Goal: Information Seeking & Learning: Learn about a topic

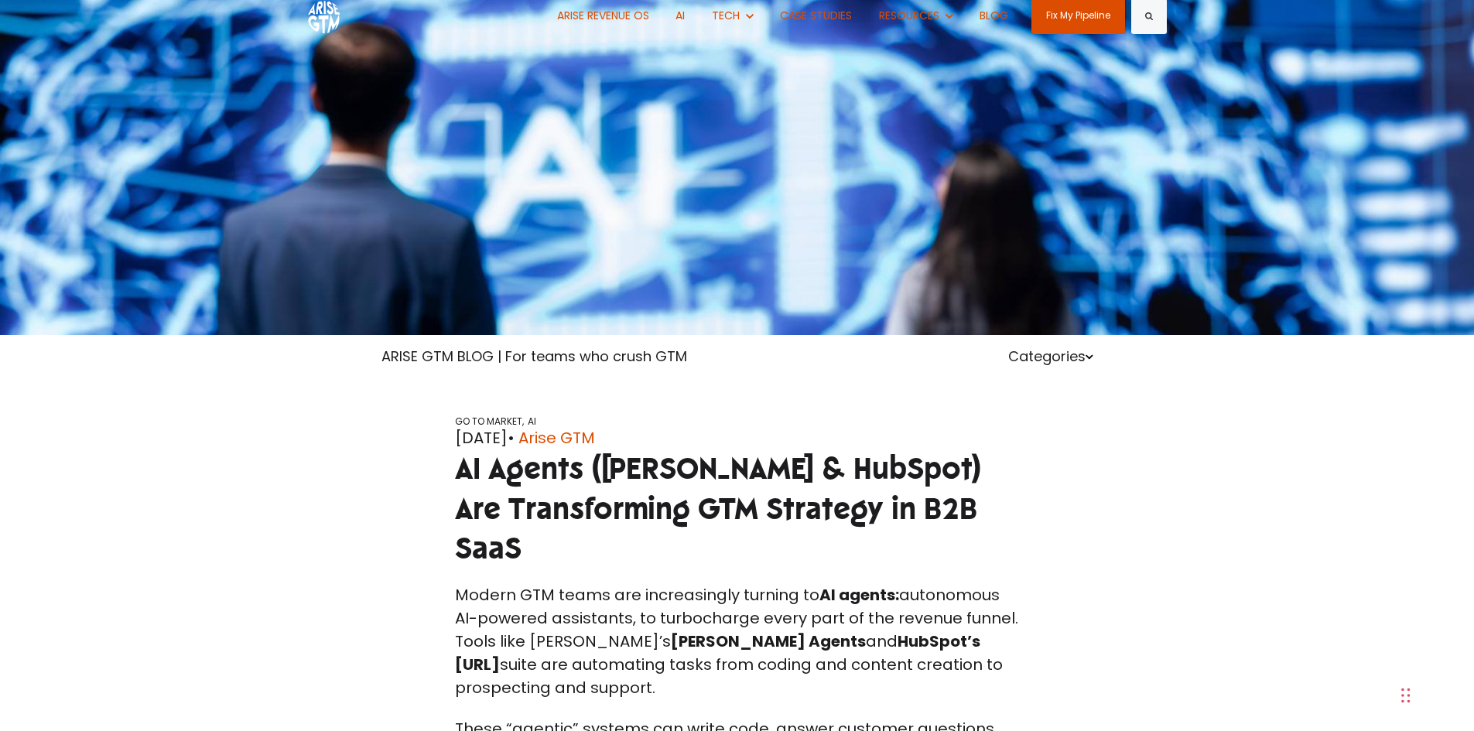
scroll to position [155, 0]
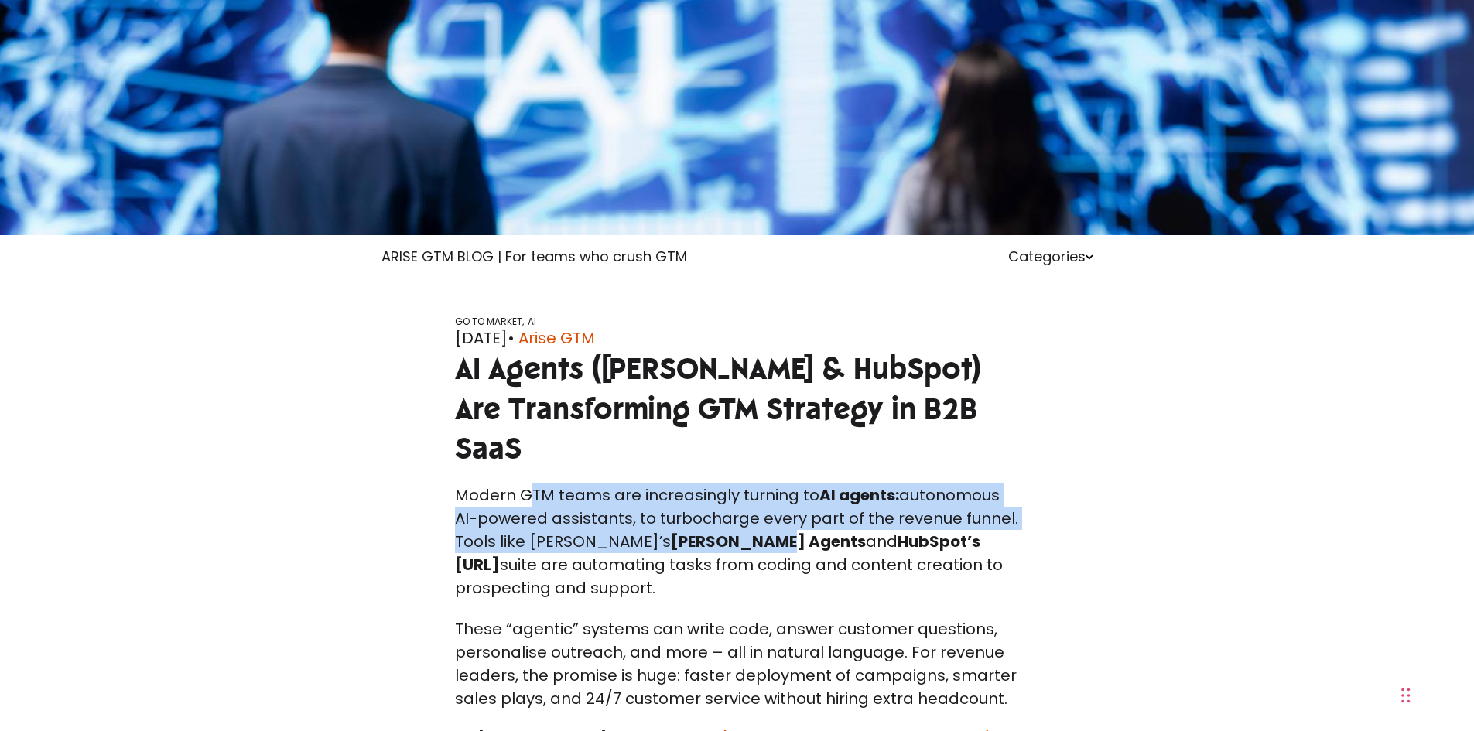
drag, startPoint x: 541, startPoint y: 460, endPoint x: 720, endPoint y: 505, distance: 184.5
click at [719, 508] on p "Modern GTM teams are increasingly turning to AI agents: autonomous AI-powered a…" at bounding box center [737, 542] width 565 height 116
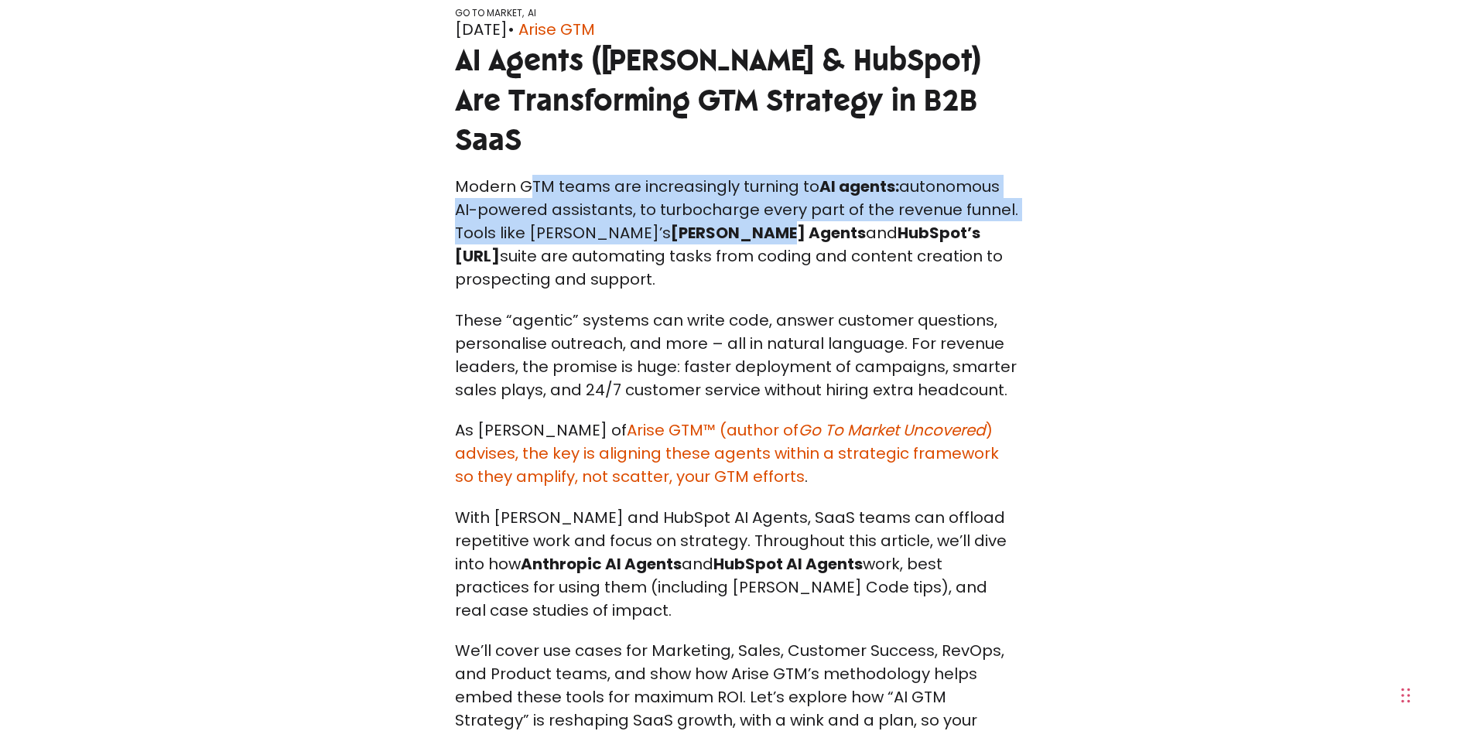
scroll to position [464, 0]
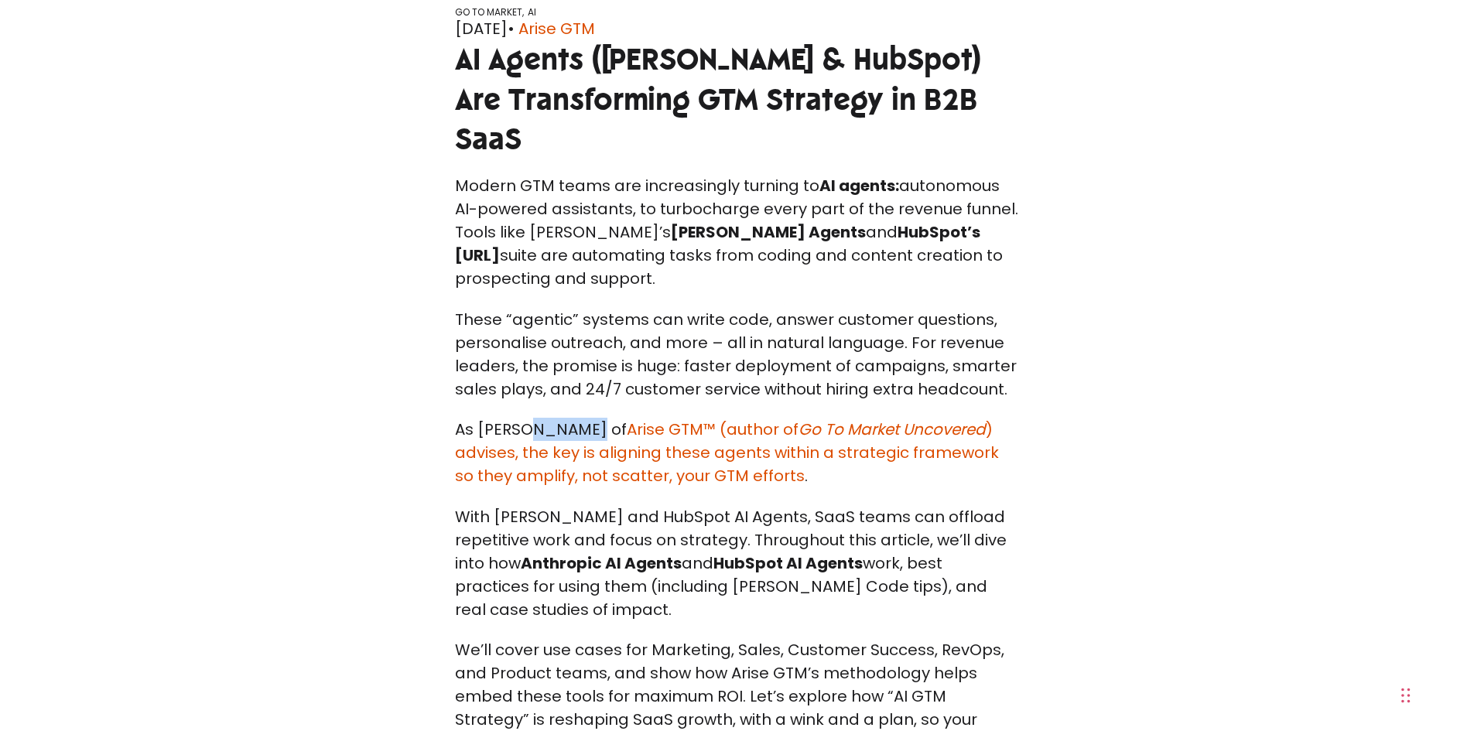
drag, startPoint x: 525, startPoint y: 385, endPoint x: 574, endPoint y: 384, distance: 49.5
click at [574, 419] on span "As [PERSON_NAME] of Arise GTM™ (author of Go To Market Uncovered ) advises, the…" at bounding box center [727, 453] width 544 height 68
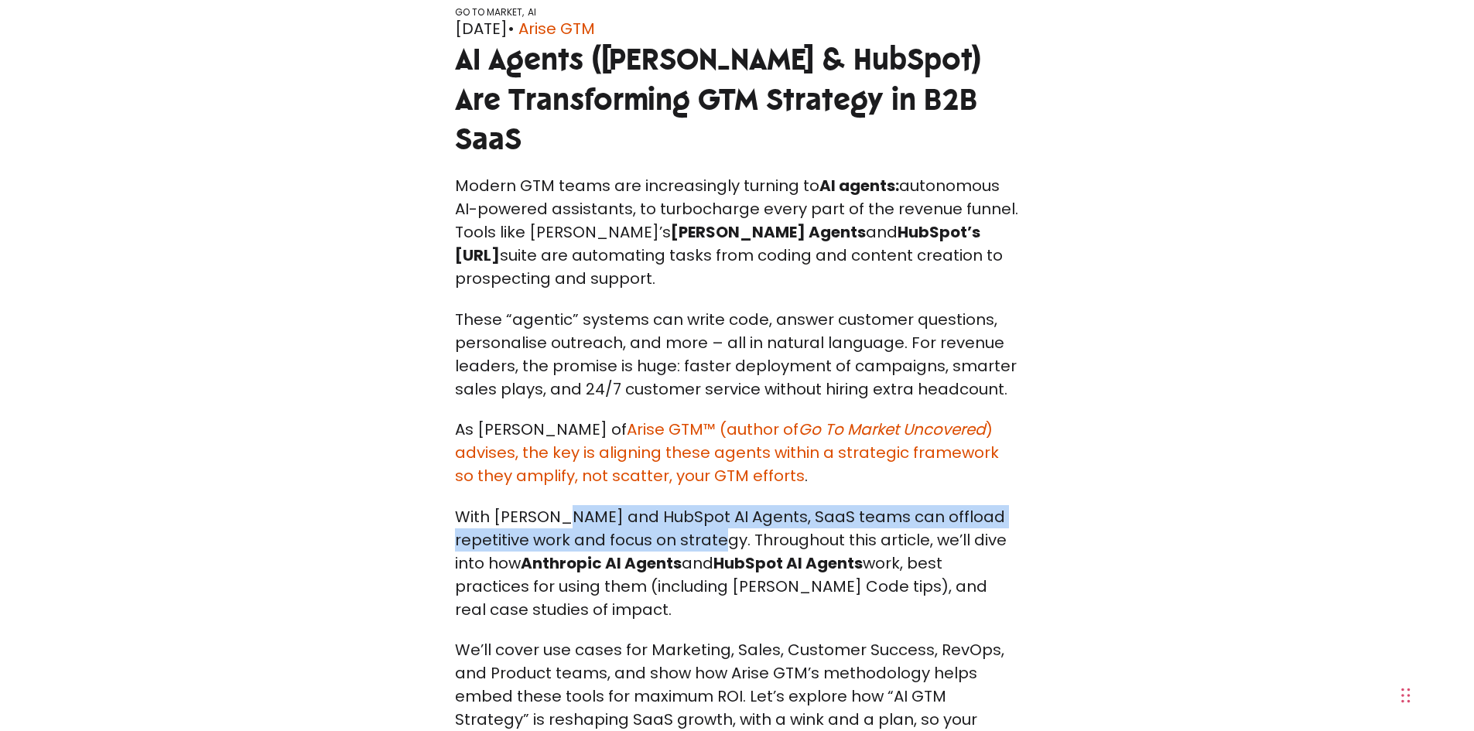
drag, startPoint x: 562, startPoint y: 472, endPoint x: 739, endPoint y: 497, distance: 179.0
click at [739, 505] on p "With Claude Code and HubSpot AI Agents, SaaS teams can offload repetitive work …" at bounding box center [737, 563] width 565 height 116
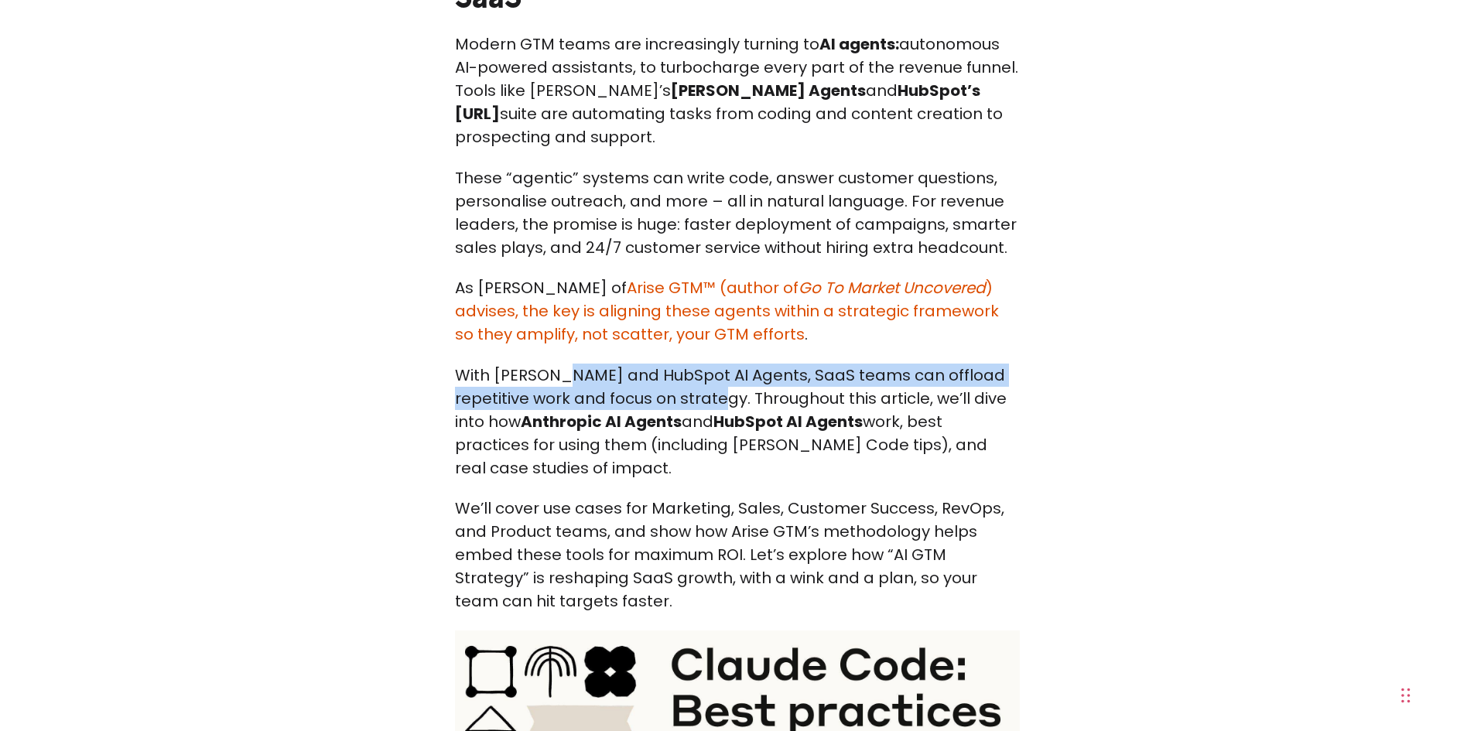
scroll to position [619, 0]
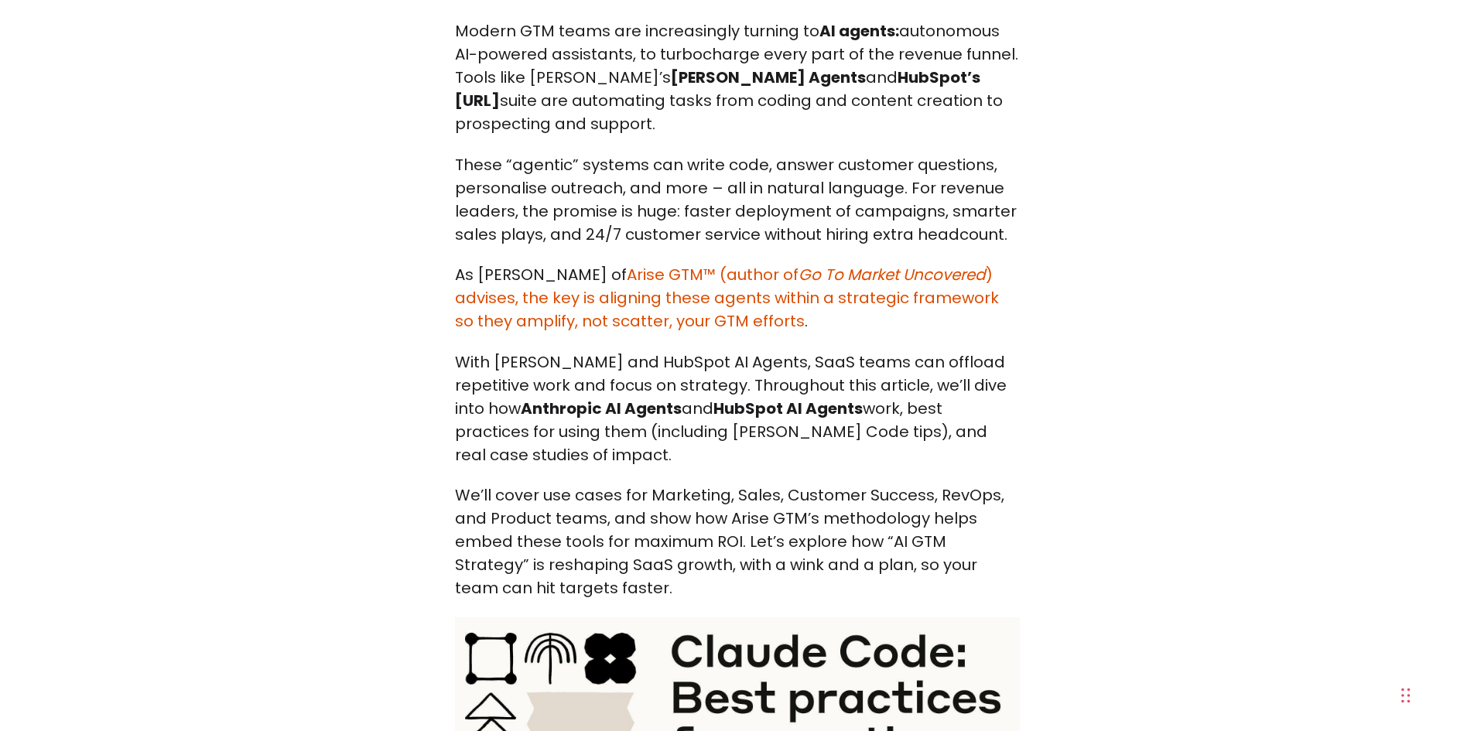
click at [771, 350] on p "With Claude Code and HubSpot AI Agents, SaaS teams can offload repetitive work …" at bounding box center [737, 408] width 565 height 116
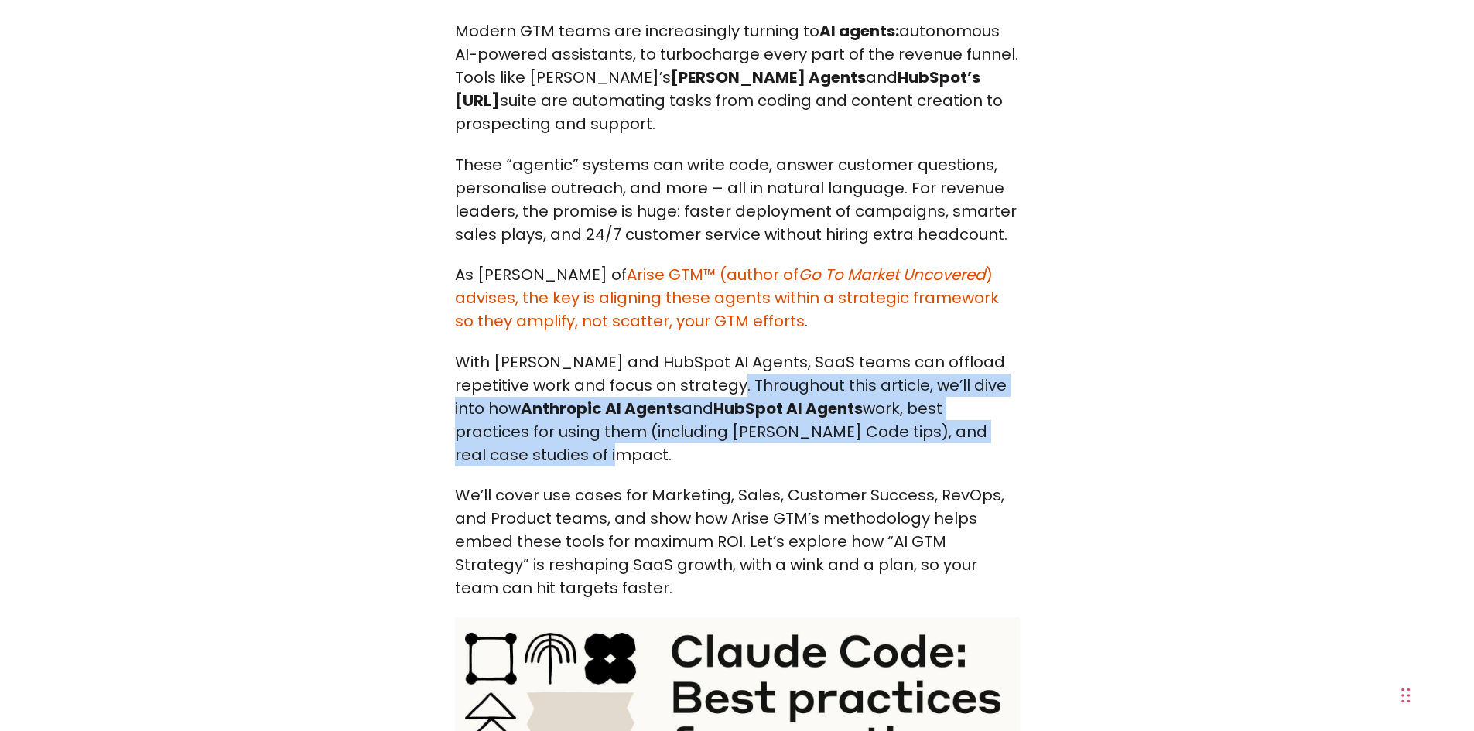
drag, startPoint x: 747, startPoint y: 350, endPoint x: 649, endPoint y: 421, distance: 120.9
click at [649, 421] on p "With Claude Code and HubSpot AI Agents, SaaS teams can offload repetitive work …" at bounding box center [737, 408] width 565 height 116
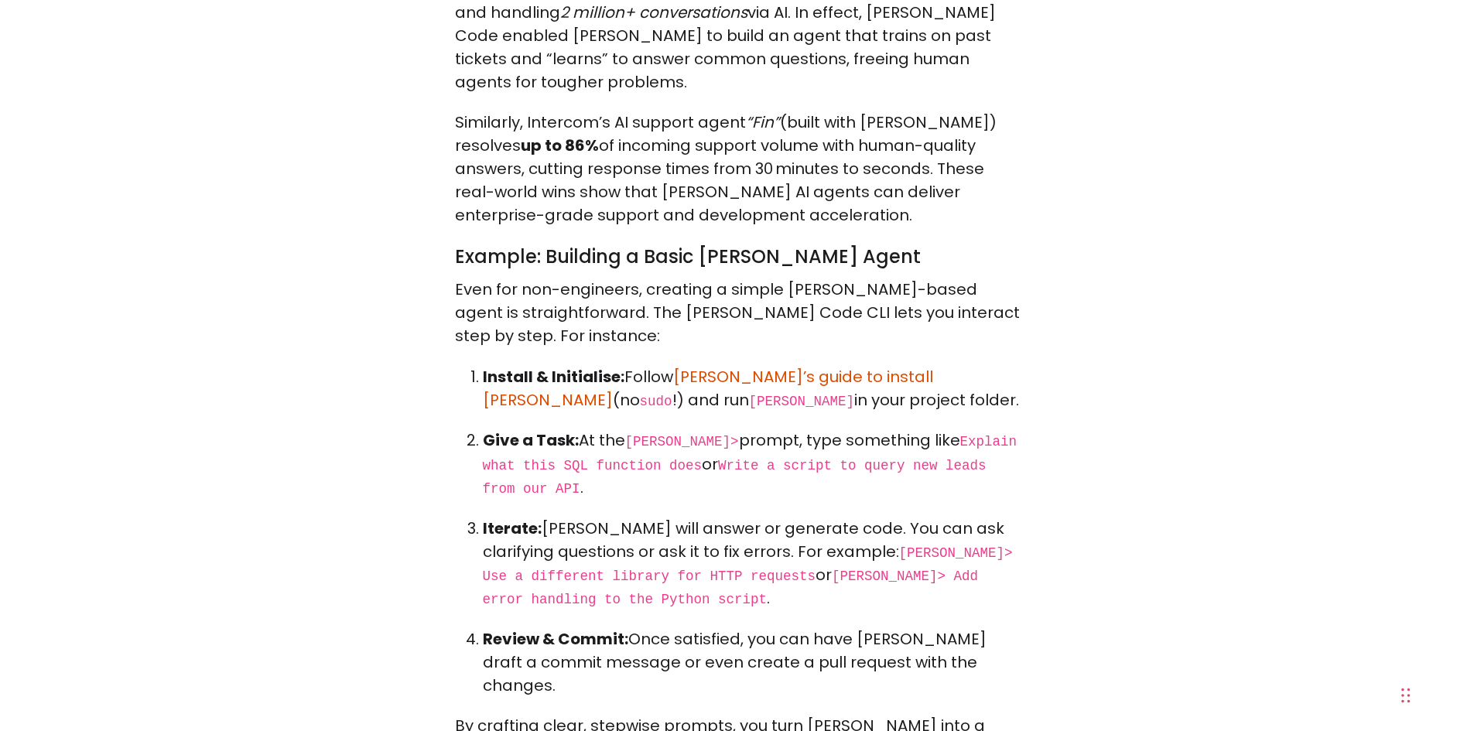
scroll to position [2631, 0]
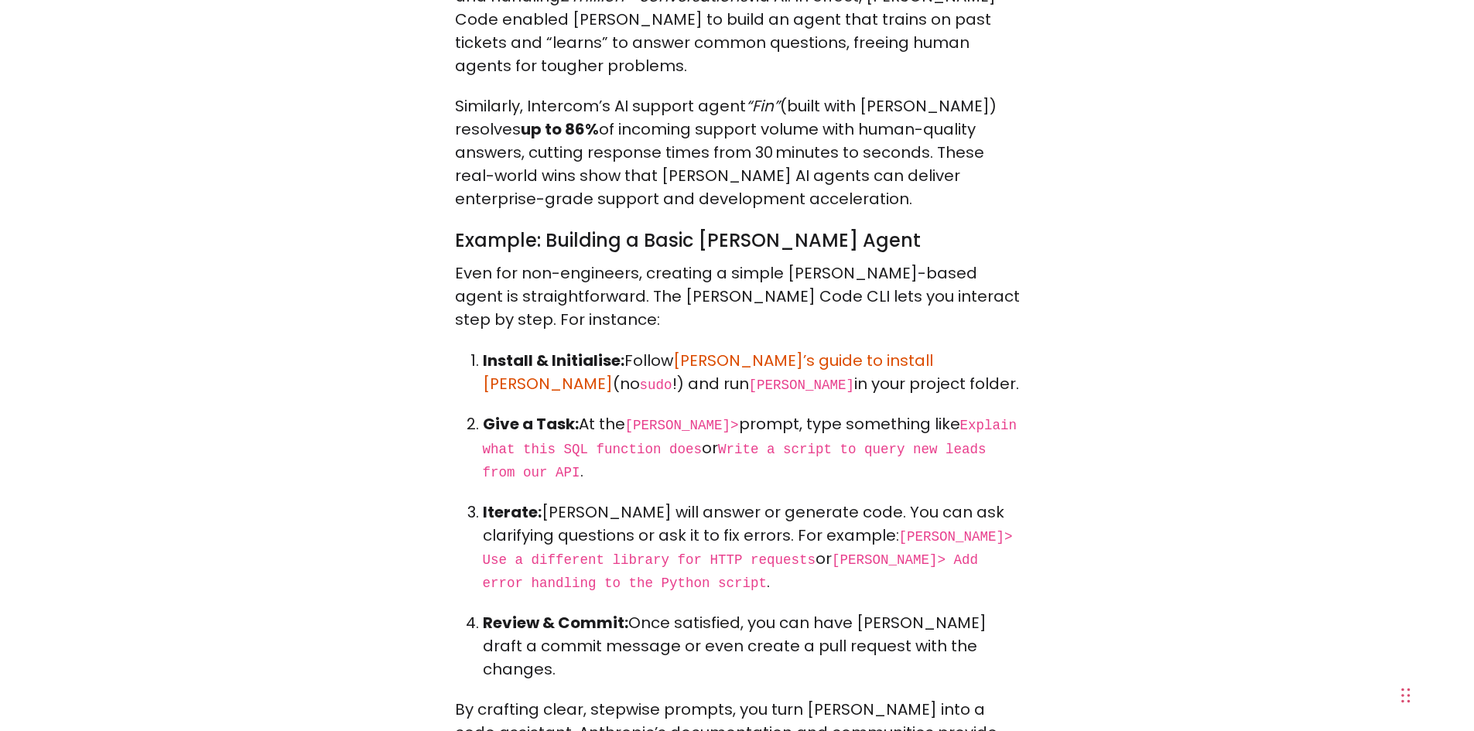
click at [597, 349] on p "Install & Initialise: Follow Anthropic’s guide to install Claude Code (no sudo …" at bounding box center [751, 372] width 537 height 46
click at [800, 349] on p "Install & Initialise: Follow Anthropic’s guide to install Claude Code (no sudo …" at bounding box center [751, 372] width 537 height 46
click at [795, 412] on p "Give a Task: At the claude> prompt, type something like Explain what this SQL f…" at bounding box center [751, 447] width 537 height 70
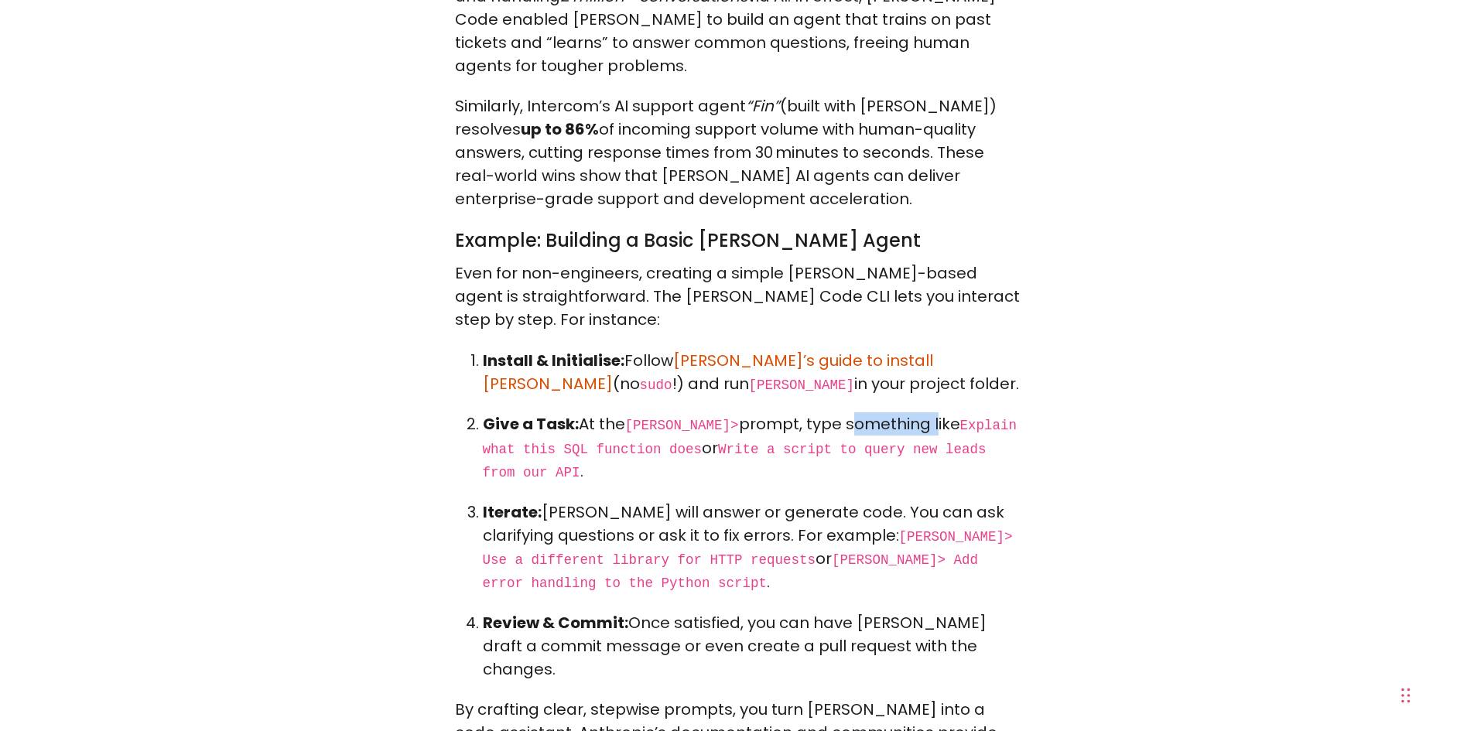
click at [795, 412] on p "Give a Task: At the claude> prompt, type something like Explain what this SQL f…" at bounding box center [751, 447] width 537 height 70
click at [569, 501] on p "Iterate: Claude will answer or generate code. You can ask clarifying questions …" at bounding box center [751, 548] width 537 height 94
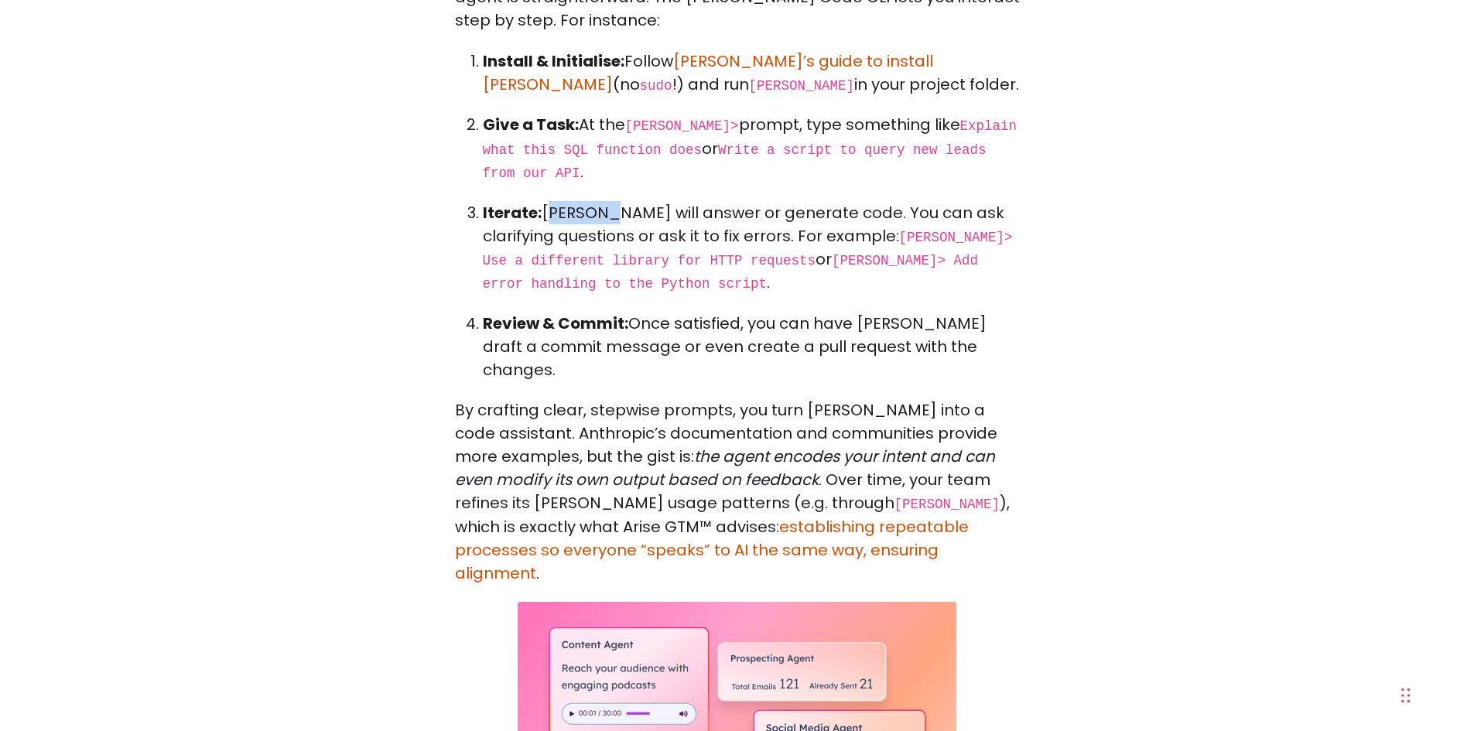
scroll to position [2940, 0]
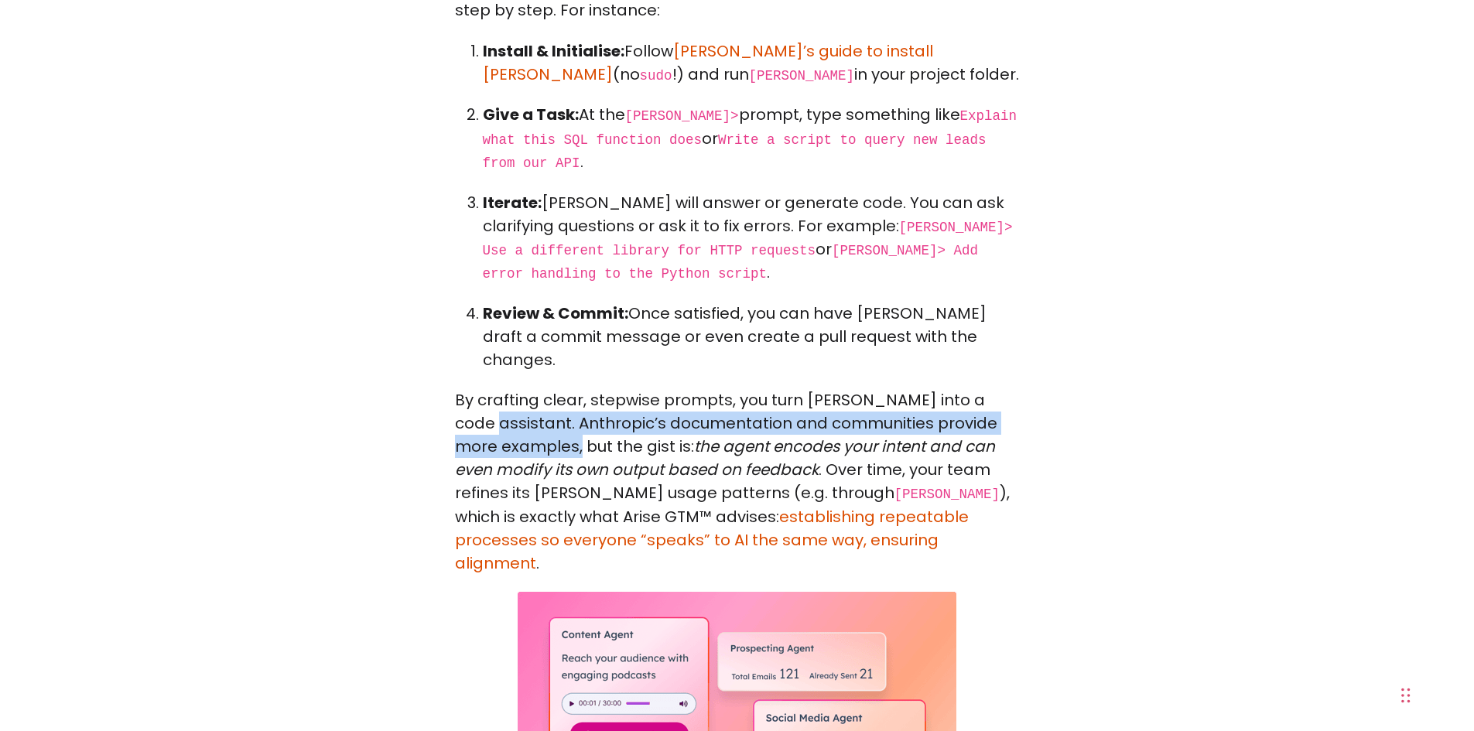
drag, startPoint x: 512, startPoint y: 240, endPoint x: 584, endPoint y: 268, distance: 77.2
click at [584, 388] on p "By crafting clear, stepwise prompts, you turn Claude into a code assistant. Ant…" at bounding box center [737, 481] width 565 height 186
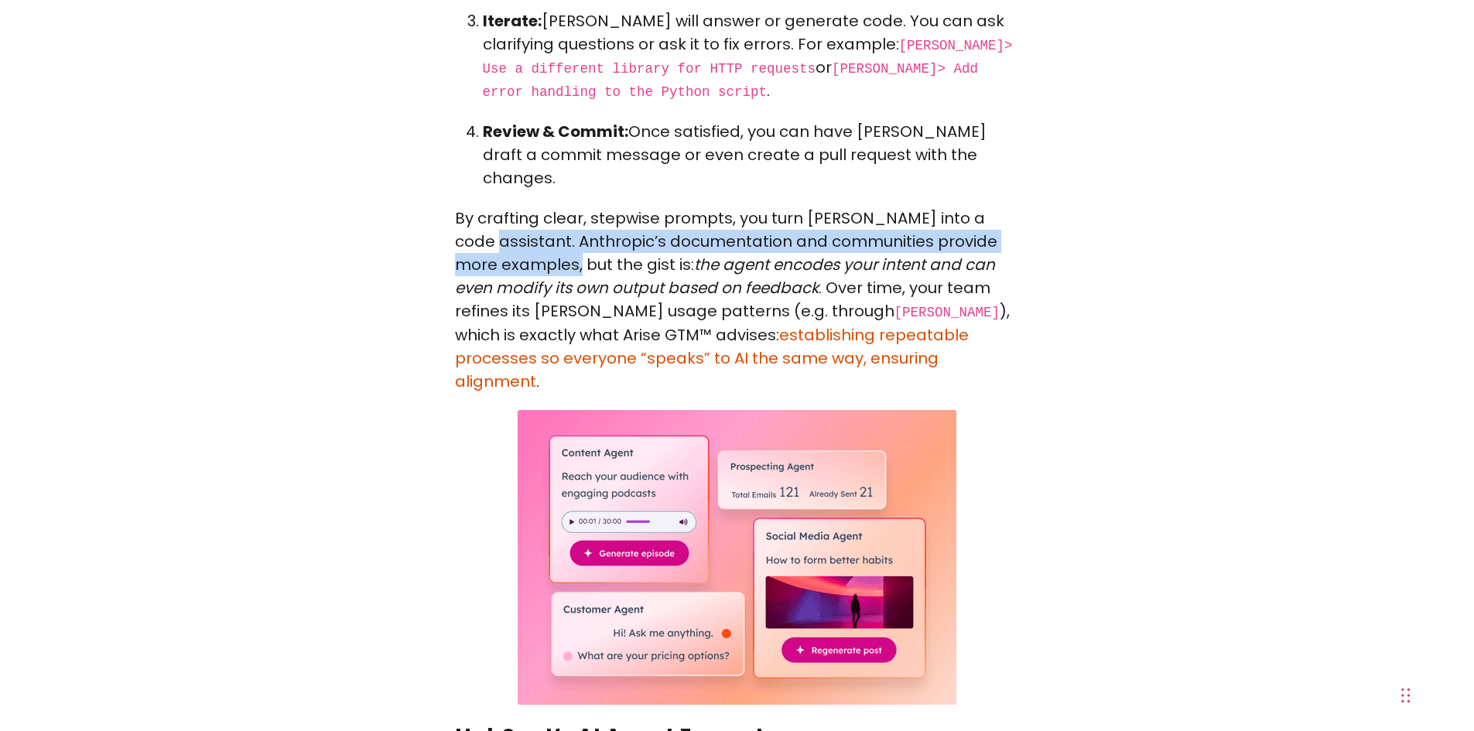
scroll to position [3172, 0]
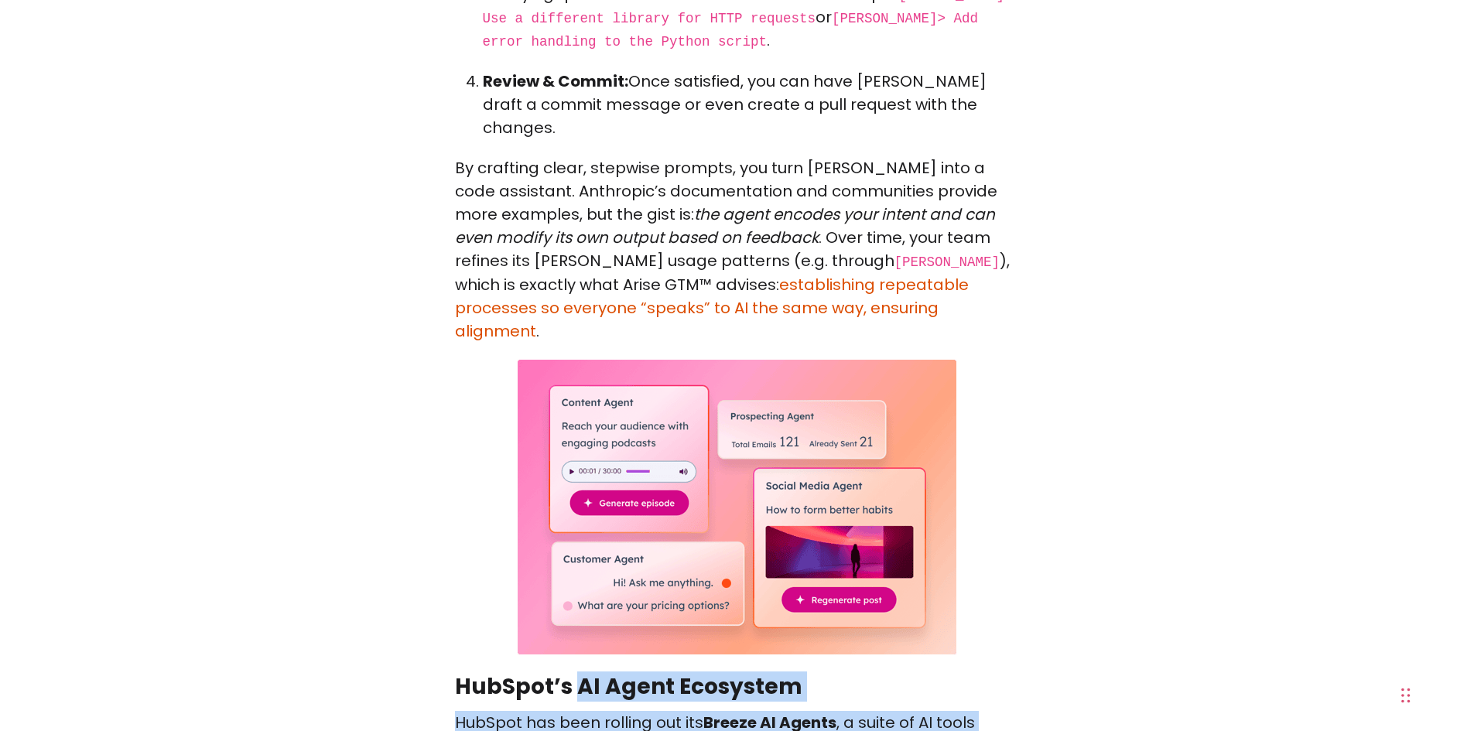
drag, startPoint x: 579, startPoint y: 468, endPoint x: 665, endPoint y: 549, distance: 118.8
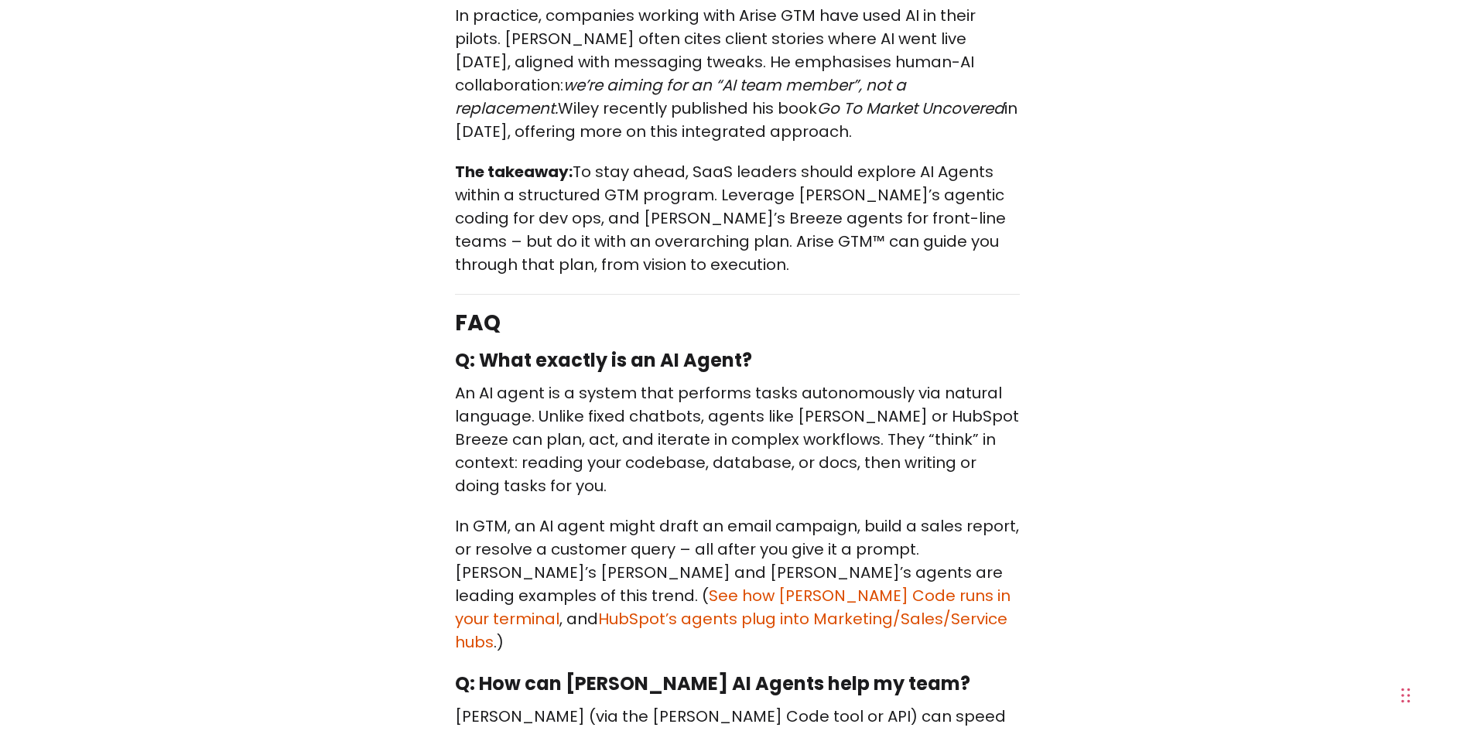
scroll to position [8201, 0]
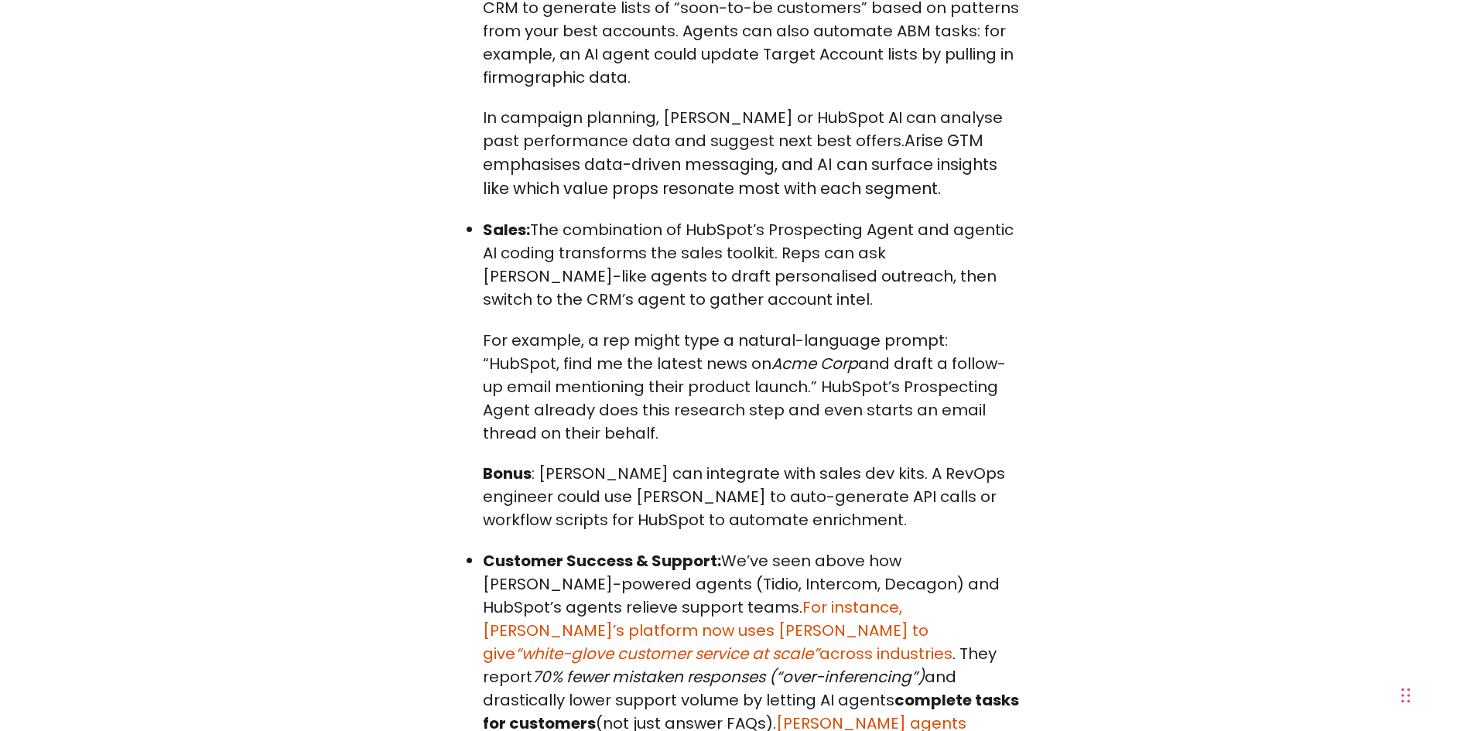
scroll to position [5989, 0]
